Goal: Information Seeking & Learning: Learn about a topic

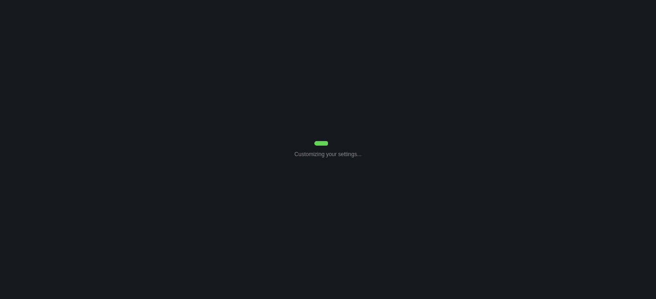
select select "Common Use"
select select "7"
select select "Common Use"
select select "7"
select select "Common Use"
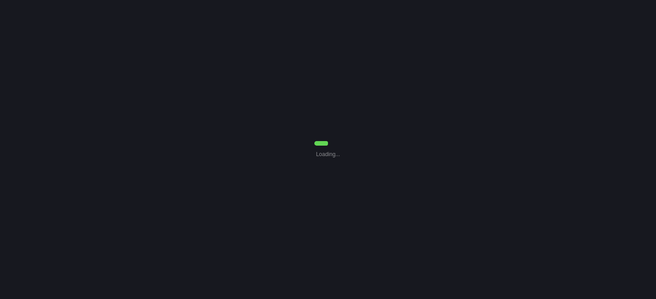
select select "7"
select select "Common Use"
select select "7"
select select "Common Use"
select select "7"
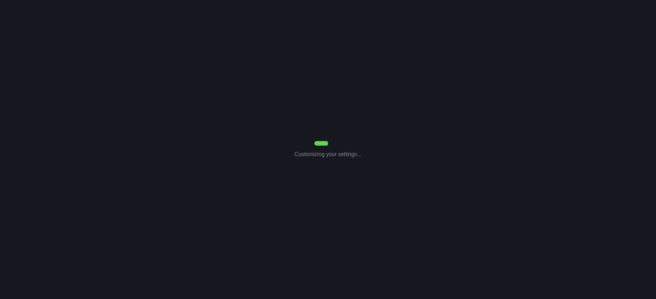
select select "Common Use"
select select "7"
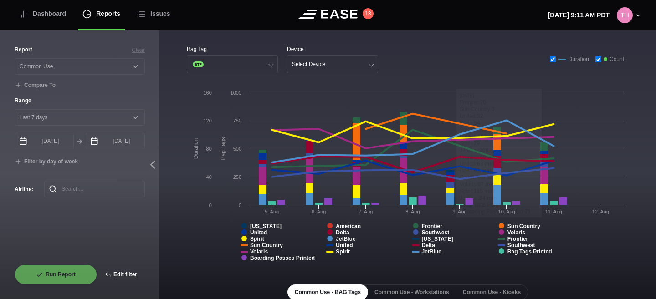
click at [549, 58] on input "checkbox" at bounding box center [552, 59] width 6 height 6
click at [595, 60] on input "checkbox" at bounding box center [598, 59] width 6 height 6
click at [552, 59] on input "checkbox" at bounding box center [552, 59] width 6 height 6
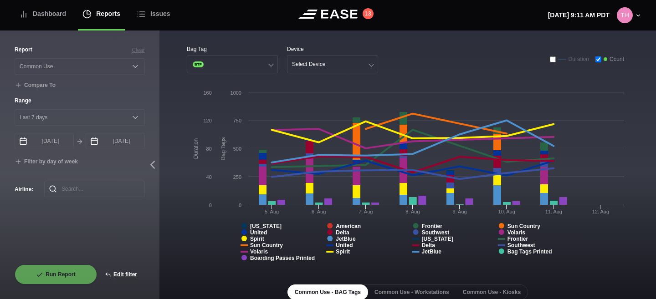
click at [552, 59] on input "checkbox" at bounding box center [552, 59] width 6 height 6
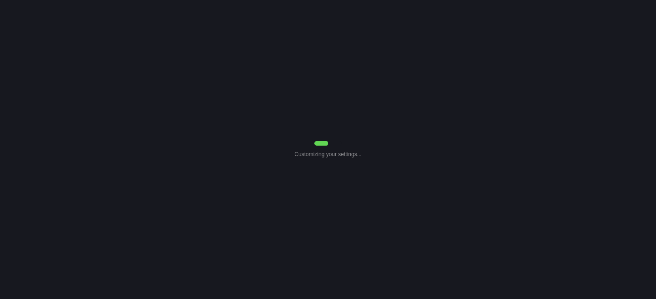
select select "Common Use"
select select "7"
select select "Common Use"
select select "7"
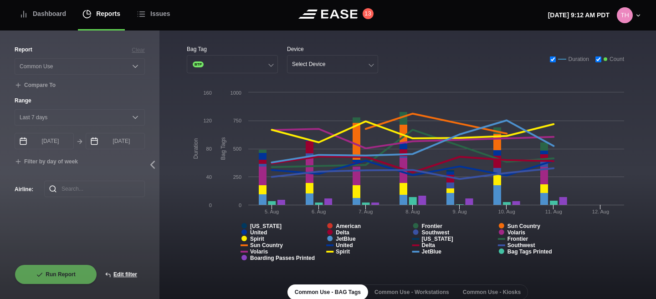
click at [550, 58] on input "checkbox" at bounding box center [552, 59] width 6 height 6
click at [597, 61] on input "checkbox" at bounding box center [598, 59] width 6 height 6
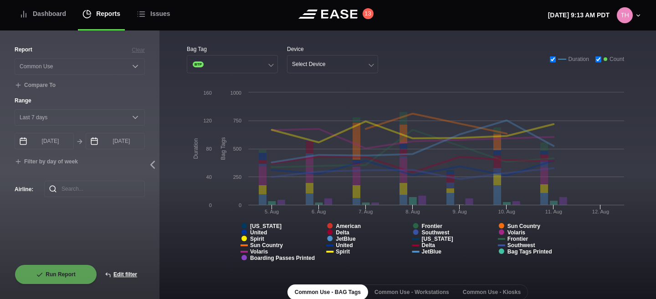
click at [333, 226] on rect at bounding box center [408, 179] width 442 height 182
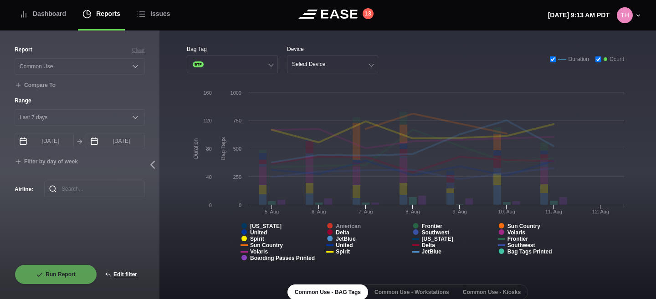
click at [342, 227] on tspan "American" at bounding box center [348, 226] width 25 height 6
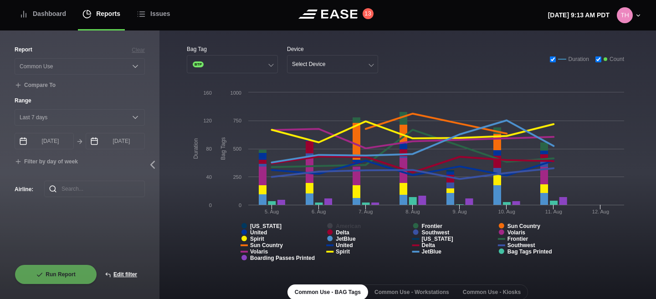
click at [342, 227] on tspan "American" at bounding box center [348, 226] width 25 height 6
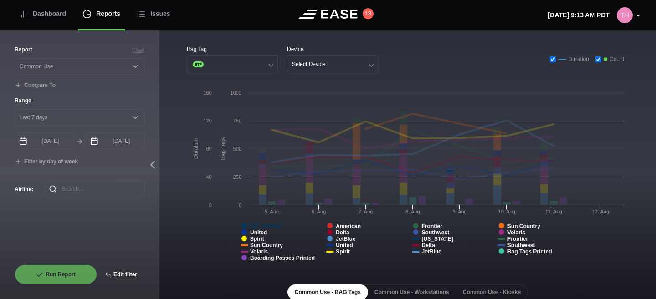
click at [265, 224] on tspan "[US_STATE]" at bounding box center [265, 226] width 31 height 6
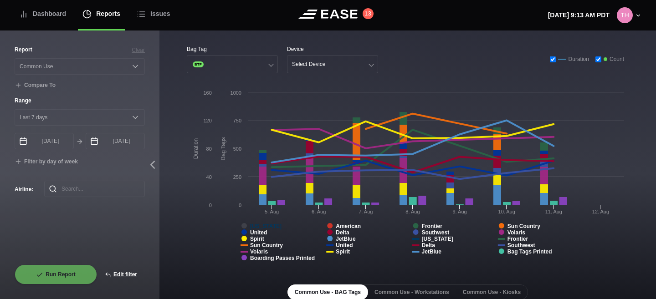
click at [265, 224] on tspan "[US_STATE]" at bounding box center [265, 226] width 31 height 6
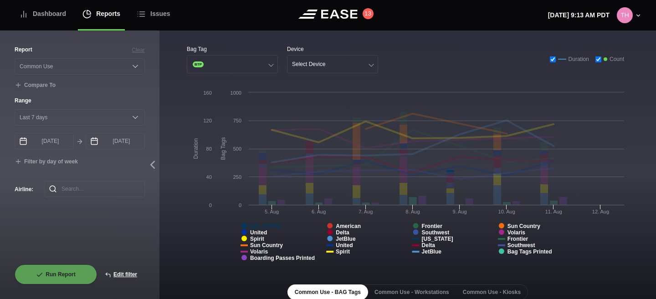
click at [265, 224] on tspan "[US_STATE]" at bounding box center [265, 226] width 31 height 6
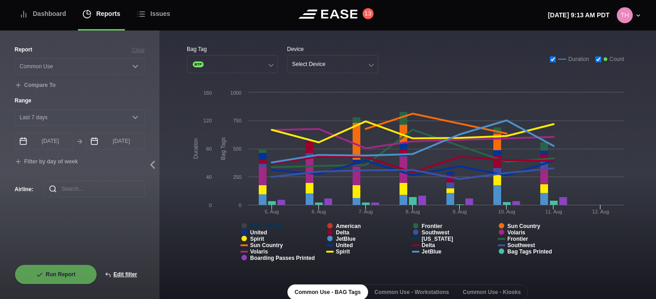
click at [265, 224] on tspan "[US_STATE]" at bounding box center [265, 226] width 31 height 6
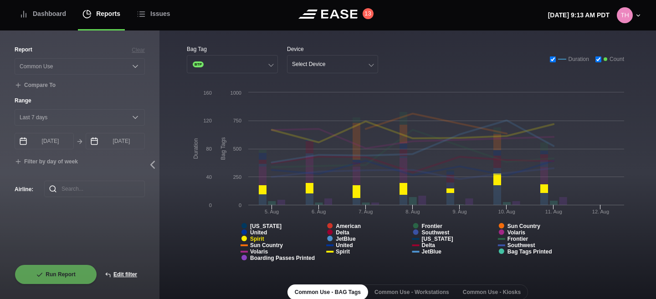
click at [258, 238] on tspan "Spirit" at bounding box center [257, 239] width 14 height 6
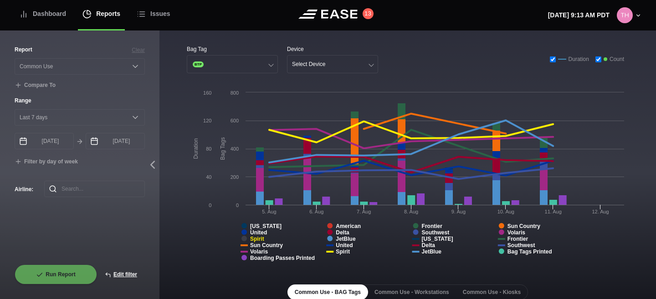
click at [258, 238] on tspan "Spirit" at bounding box center [257, 239] width 14 height 6
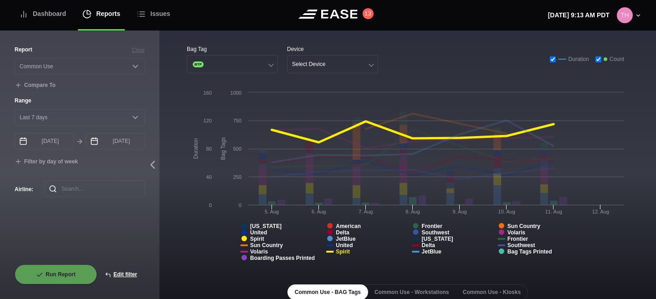
click at [345, 252] on tspan "Spirit" at bounding box center [343, 252] width 14 height 6
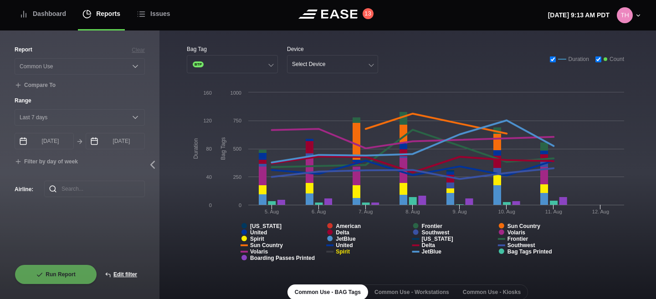
click at [345, 252] on tspan "Spirit" at bounding box center [343, 252] width 14 height 6
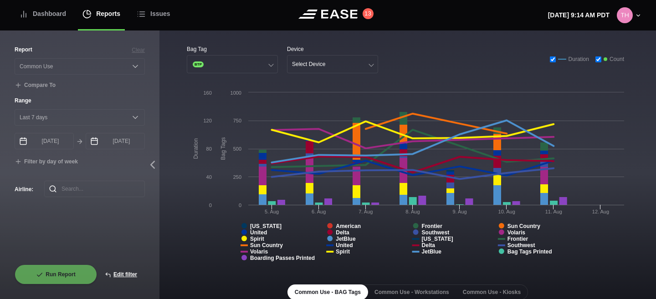
click at [551, 59] on input "checkbox" at bounding box center [552, 59] width 6 height 6
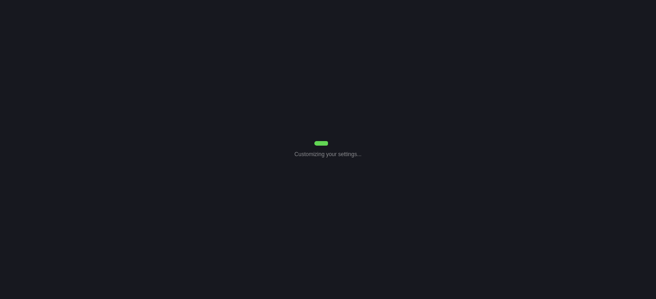
select select "Common Use"
select select "7"
select select "Common Use"
select select "7"
select select "Common Use"
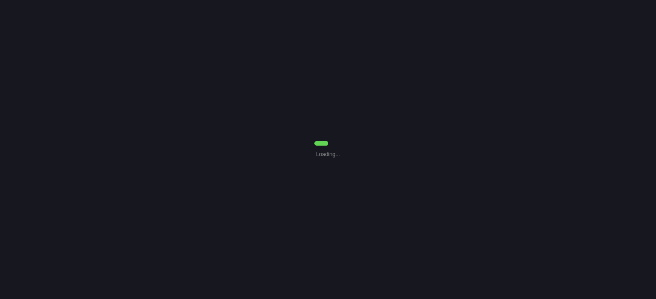
select select "7"
select select "Common Use"
select select "7"
select select "Common Use"
select select "7"
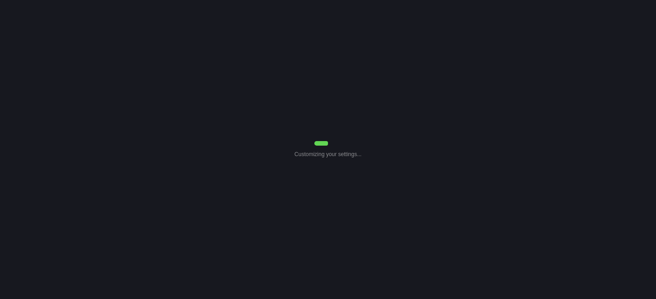
select select "Common Use"
select select "7"
select select "Common Use"
select select "7"
select select "Common Use"
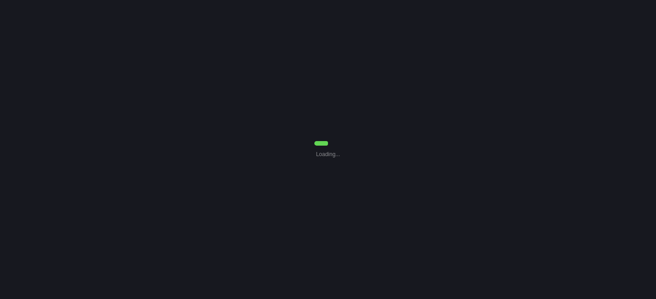
select select "7"
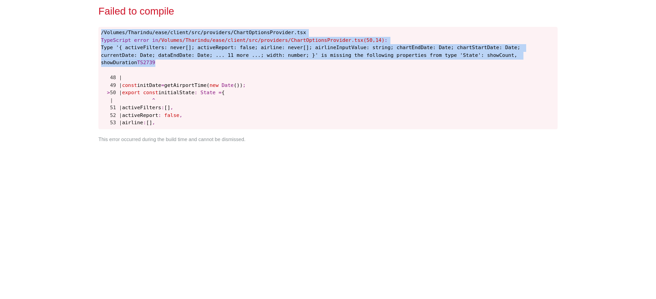
drag, startPoint x: 101, startPoint y: 32, endPoint x: 188, endPoint y: 63, distance: 92.1
click at [188, 63] on pre "/Volumes/Tharindu/ease/client/src/providers/ChartOptionsProvider.tsx TypeScript…" at bounding box center [327, 78] width 459 height 103
copy code "/Volumes/Tharindu/ease/client/src/providers/ChartOptionsProvider.tsx TypeScript…"
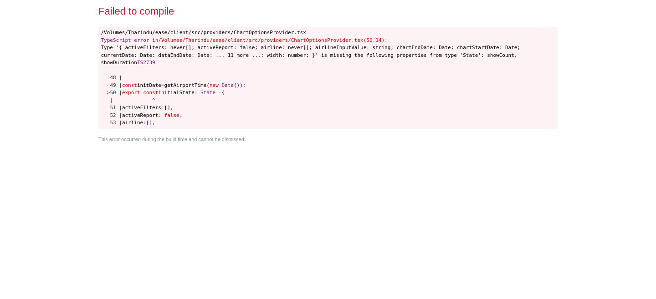
click at [466, 161] on div "Failed to compile /Volumes/Tharindu/ease/client/src/providers/ChartOptionsProvi…" at bounding box center [328, 149] width 466 height 299
select select "Common Use"
select select "7"
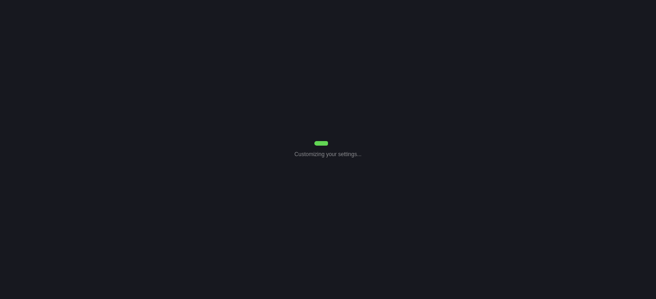
select select "Common Use"
select select "7"
select select "Common Use"
select select "7"
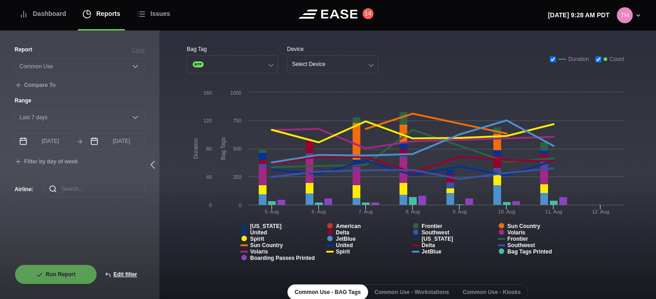
click at [551, 61] on input "checkbox" at bounding box center [552, 59] width 6 height 6
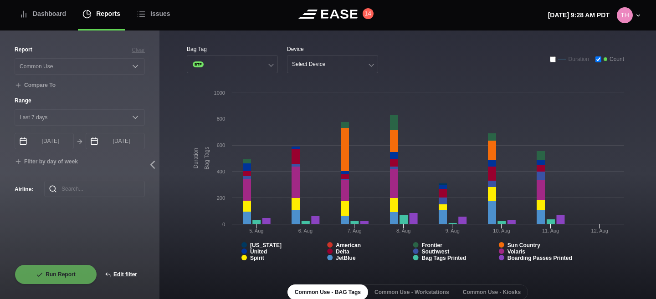
click at [551, 61] on input "checkbox" at bounding box center [552, 59] width 6 height 6
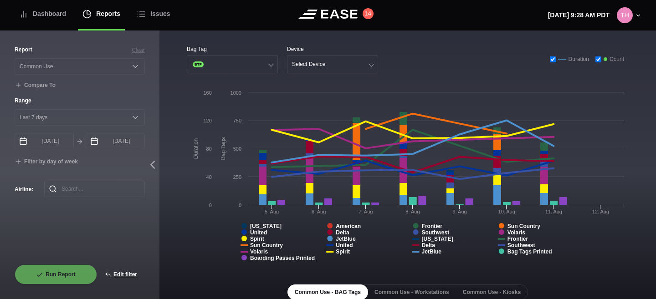
click at [598, 61] on input "checkbox" at bounding box center [598, 59] width 6 height 6
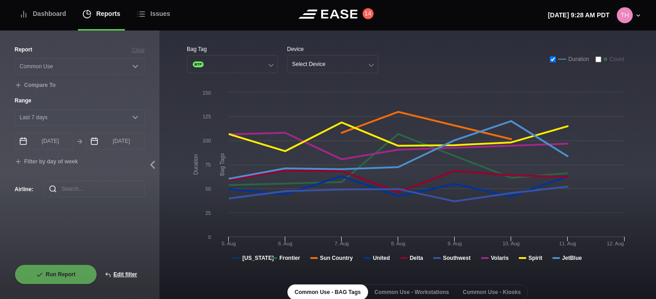
click at [598, 61] on input "checkbox" at bounding box center [598, 59] width 6 height 6
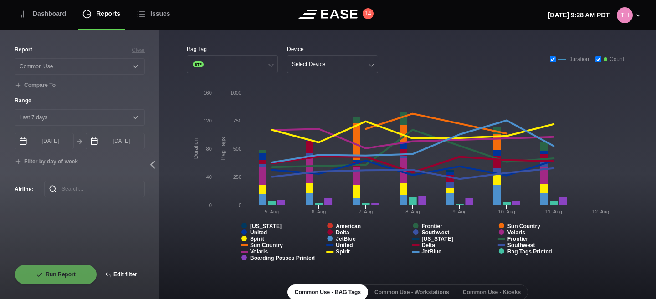
click at [551, 61] on input "checkbox" at bounding box center [552, 59] width 6 height 6
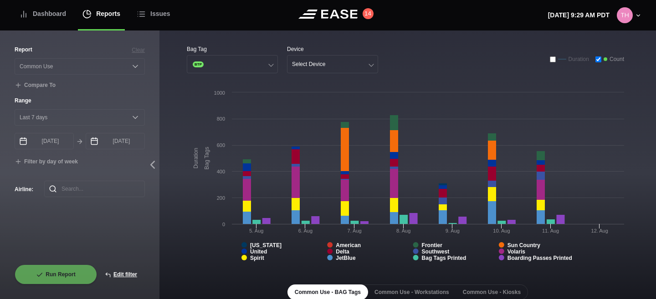
click at [550, 57] on input "checkbox" at bounding box center [552, 59] width 6 height 6
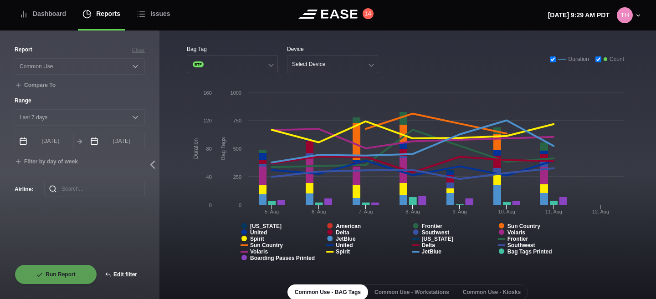
click at [598, 60] on input "checkbox" at bounding box center [598, 59] width 6 height 6
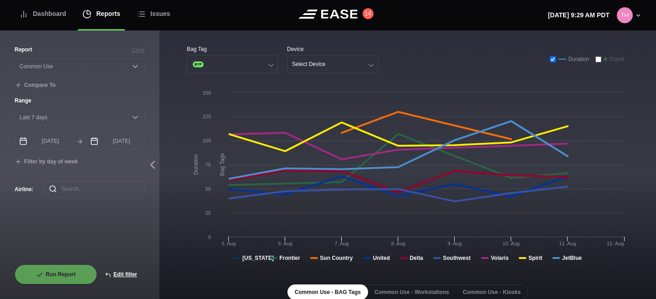
click at [552, 60] on input "checkbox" at bounding box center [552, 59] width 6 height 6
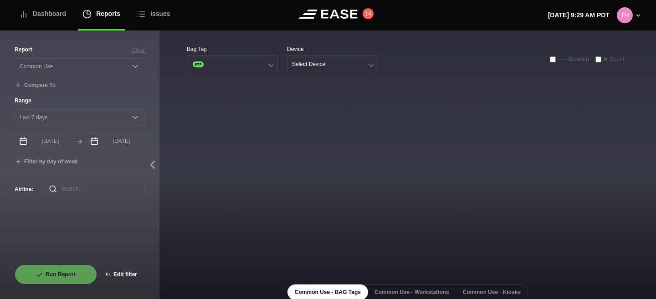
click at [552, 60] on input "checkbox" at bounding box center [552, 59] width 6 height 6
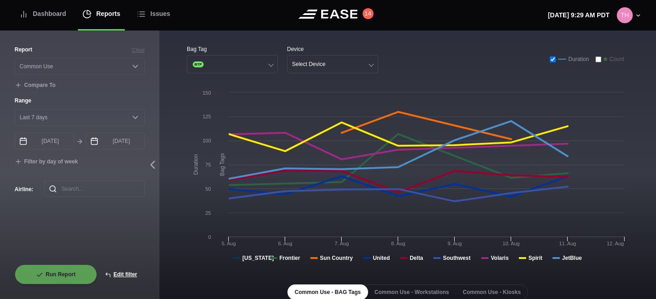
click at [598, 59] on input "checkbox" at bounding box center [598, 59] width 6 height 6
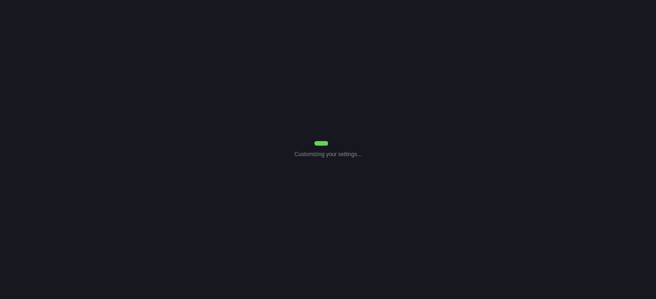
select select "Common Use"
select select "7"
select select "Common Use"
select select "7"
select select "Common Use"
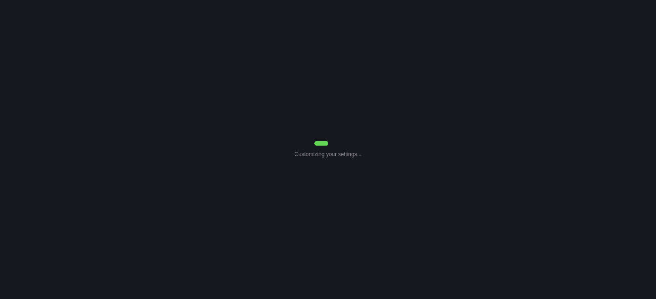
select select "7"
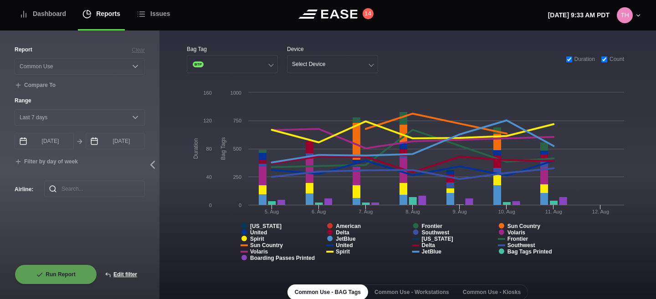
click at [567, 59] on input "checkbox" at bounding box center [569, 59] width 6 height 6
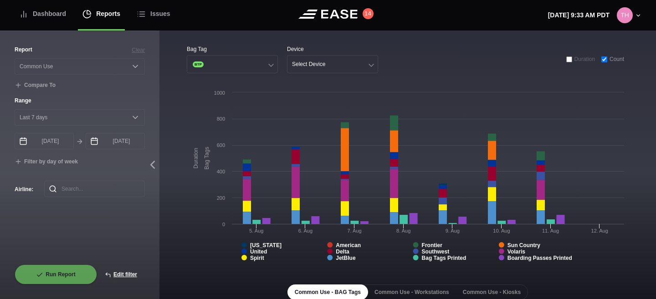
click at [567, 59] on input "checkbox" at bounding box center [569, 59] width 6 height 6
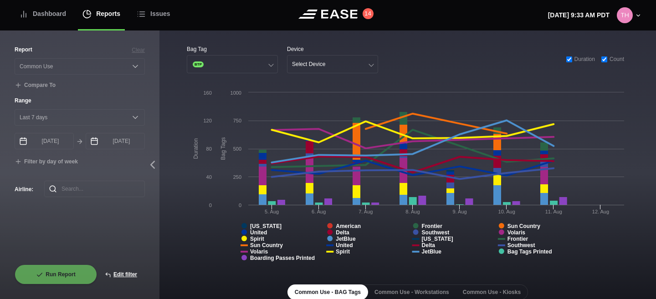
click at [605, 60] on input "checkbox" at bounding box center [604, 59] width 6 height 6
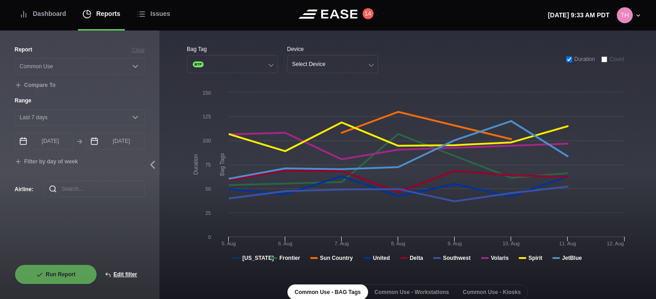
click at [605, 60] on input "checkbox" at bounding box center [604, 59] width 6 height 6
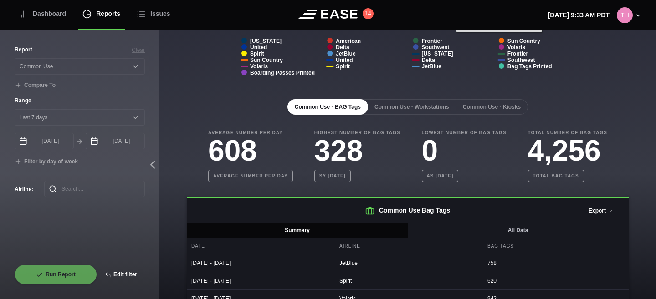
scroll to position [187, 0]
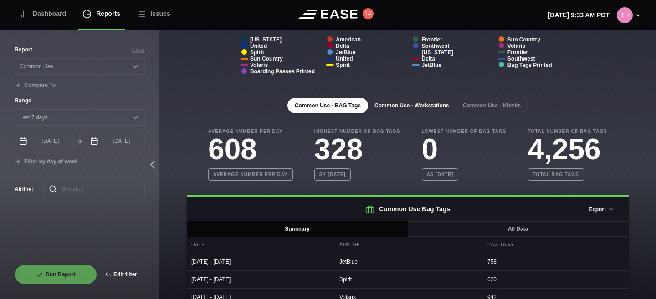
click at [436, 104] on button "Common Use - Workstations" at bounding box center [411, 105] width 89 height 15
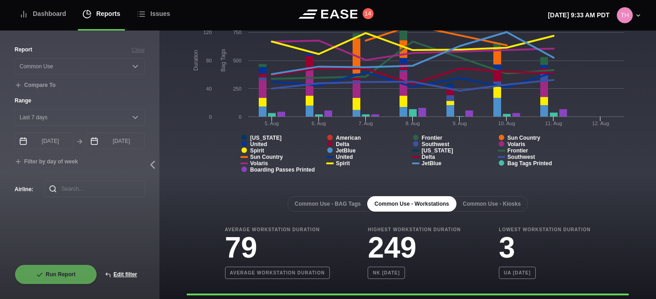
scroll to position [47, 0]
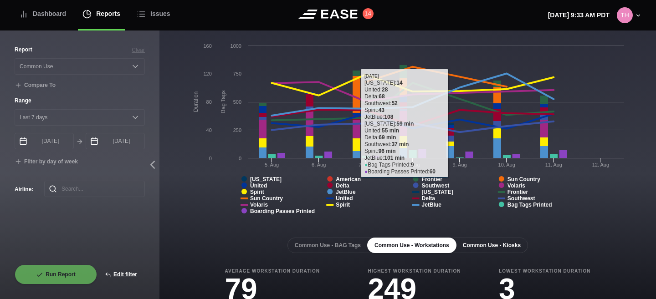
click at [496, 242] on button "Common Use - Kiosks" at bounding box center [491, 245] width 72 height 15
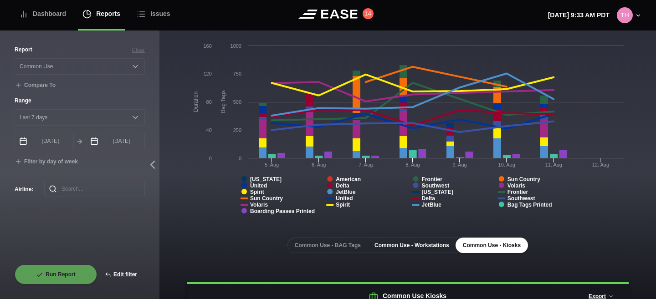
click at [429, 245] on button "Common Use - Workstations" at bounding box center [411, 245] width 89 height 15
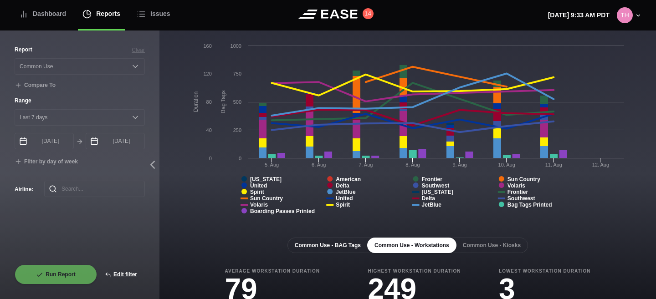
click at [344, 244] on button "Common Use - BAG Tags" at bounding box center [327, 245] width 81 height 15
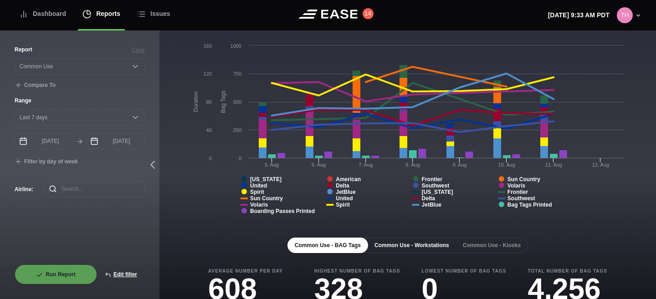
click at [414, 248] on button "Common Use - Workstations" at bounding box center [411, 245] width 89 height 15
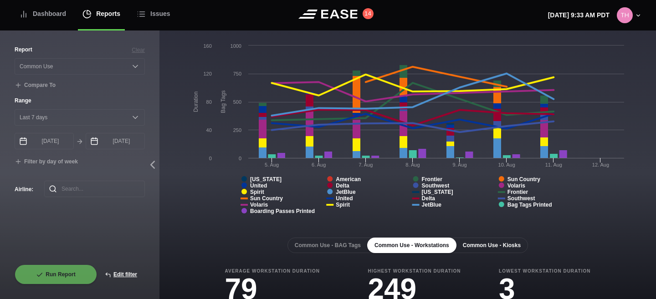
click at [491, 244] on button "Common Use - Kiosks" at bounding box center [491, 245] width 72 height 15
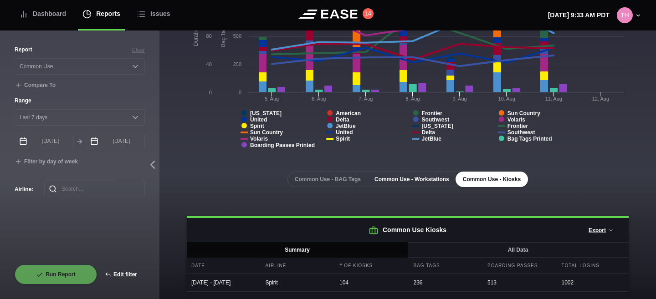
click at [384, 176] on button "Common Use - Workstations" at bounding box center [411, 179] width 89 height 15
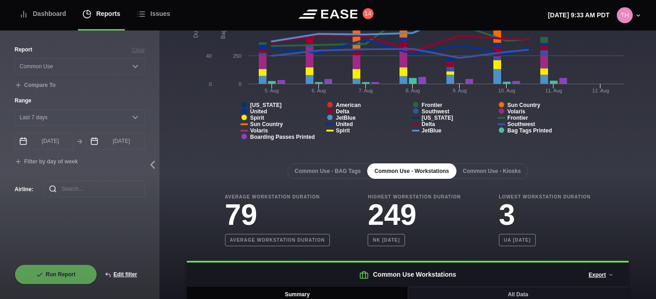
scroll to position [196, 0]
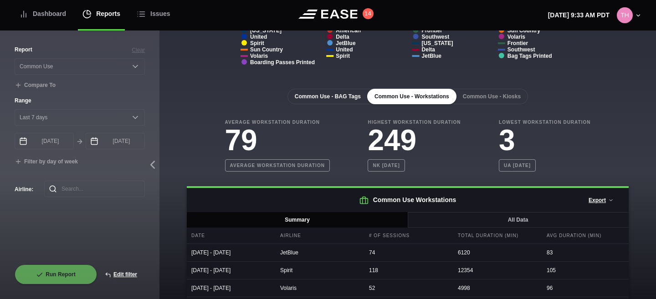
click at [342, 101] on button "Common Use - BAG Tags" at bounding box center [327, 96] width 81 height 15
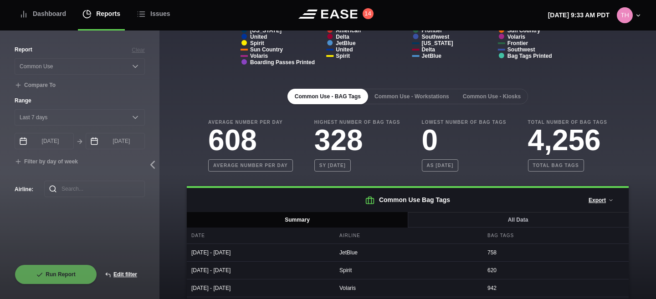
scroll to position [0, 0]
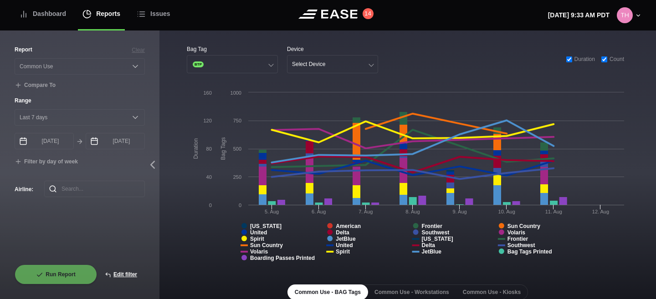
click at [191, 217] on rect at bounding box center [408, 179] width 442 height 182
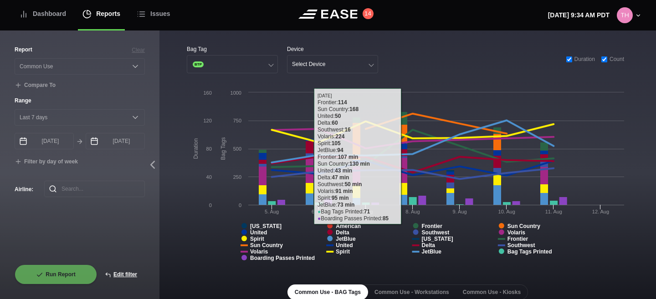
click at [437, 57] on div "Bag Tag BTP Device Select Device Duration Count" at bounding box center [408, 59] width 442 height 28
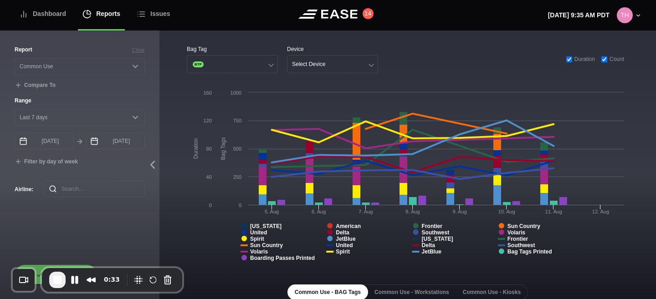
click at [567, 59] on input "checkbox" at bounding box center [569, 59] width 6 height 6
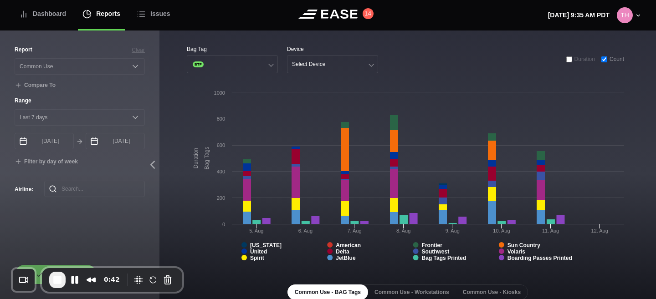
click at [566, 62] on input "checkbox" at bounding box center [569, 59] width 6 height 6
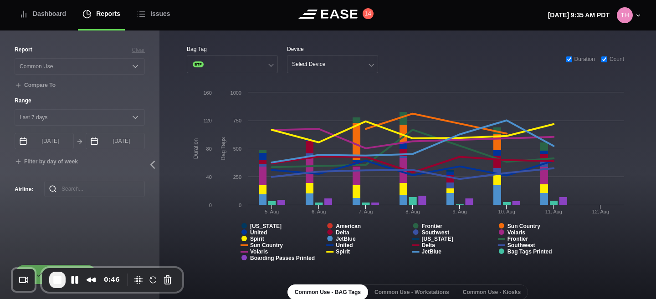
click at [603, 59] on input "checkbox" at bounding box center [604, 59] width 6 height 6
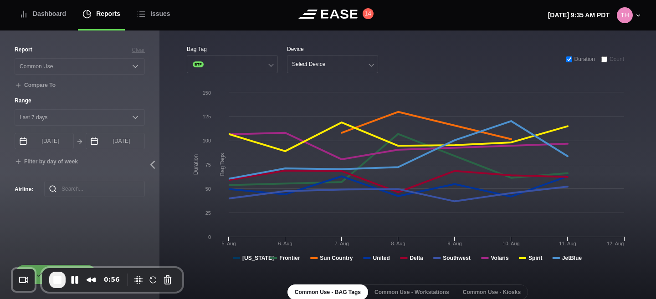
click at [566, 62] on div "Duration" at bounding box center [580, 59] width 29 height 8
click at [566, 59] on input "checkbox" at bounding box center [569, 59] width 6 height 6
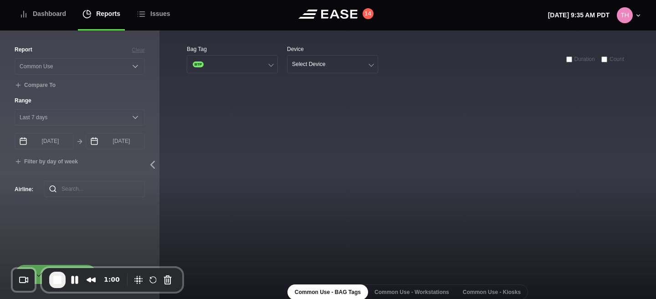
click at [566, 60] on input "checkbox" at bounding box center [569, 59] width 6 height 6
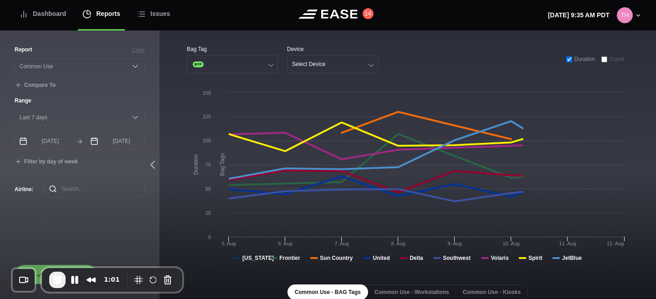
click at [603, 58] on input "checkbox" at bounding box center [604, 59] width 6 height 6
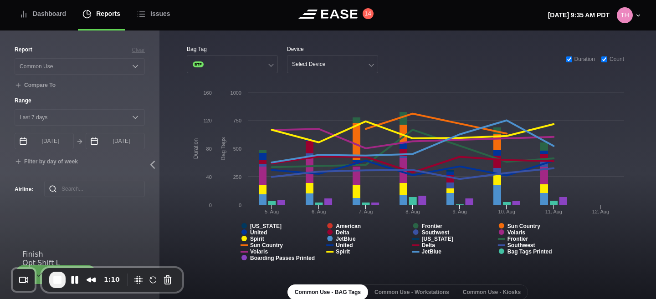
click at [57, 275] on span "End Recording" at bounding box center [57, 280] width 11 height 11
